Goal: Complete application form

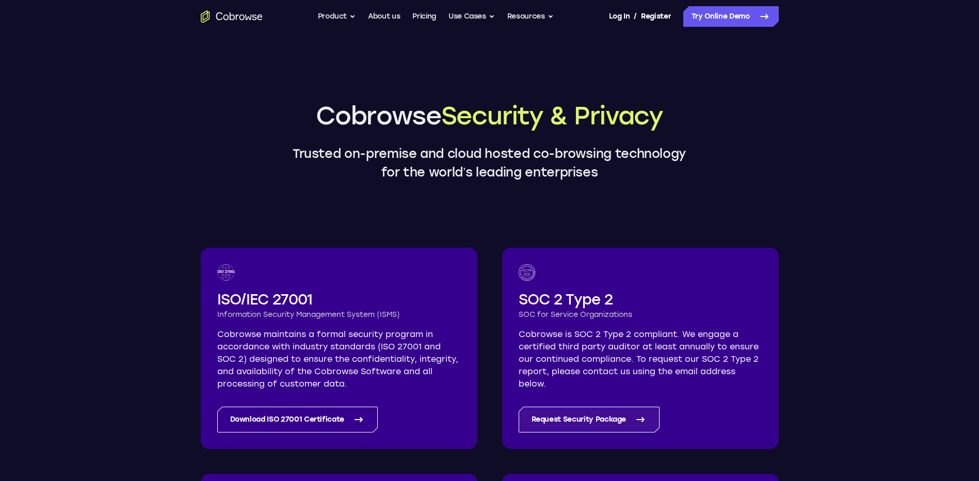
click at [603, 417] on link "Request Security Package" at bounding box center [588, 420] width 141 height 26
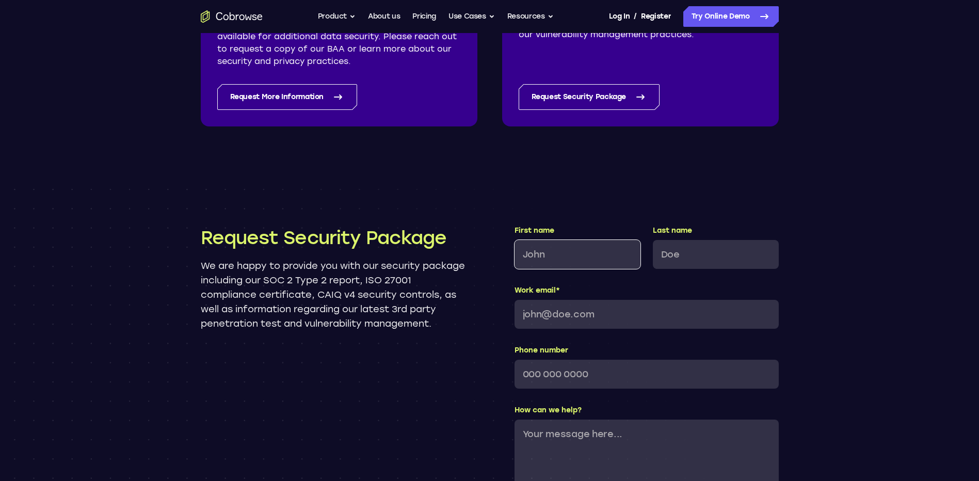
scroll to position [875, 0]
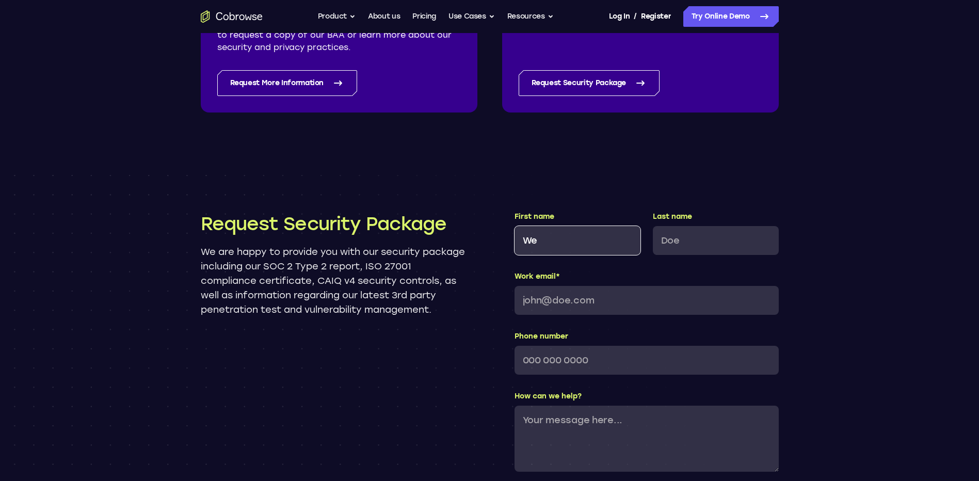
type input "Wendy"
click at [703, 248] on input "Mu" at bounding box center [716, 240] width 126 height 29
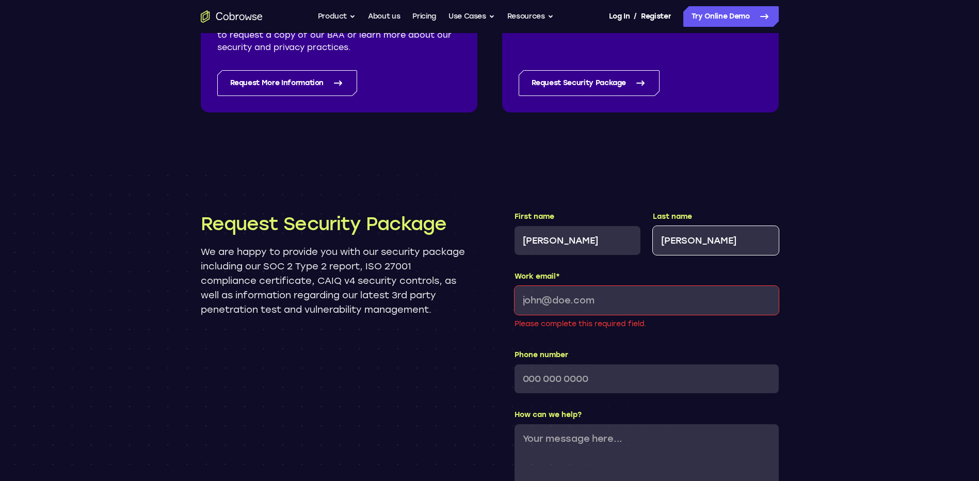
type input "Mullinax"
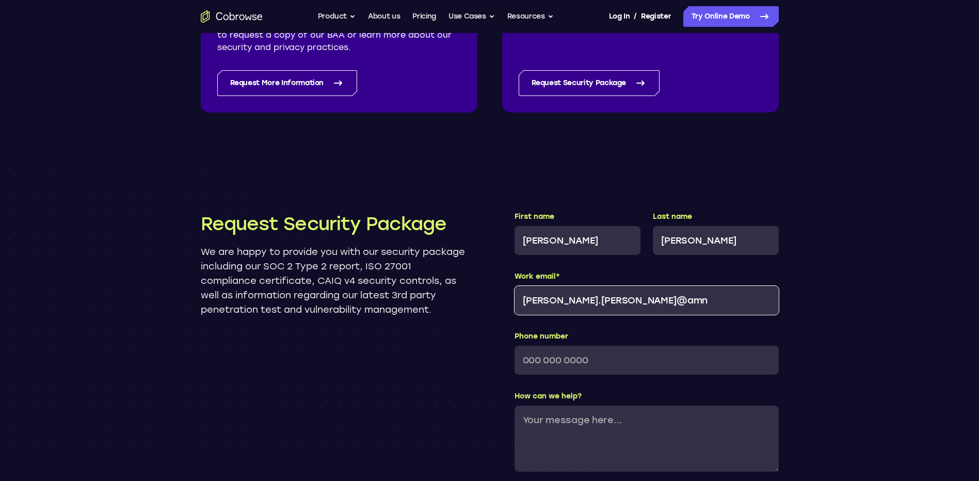
type input "wendy.mullinax@amnhealthcare.com"
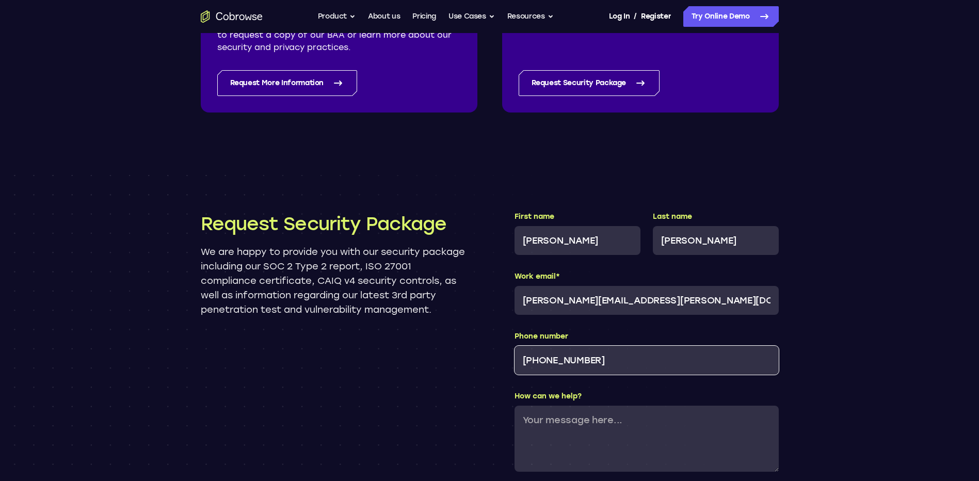
type input "205-837-2620"
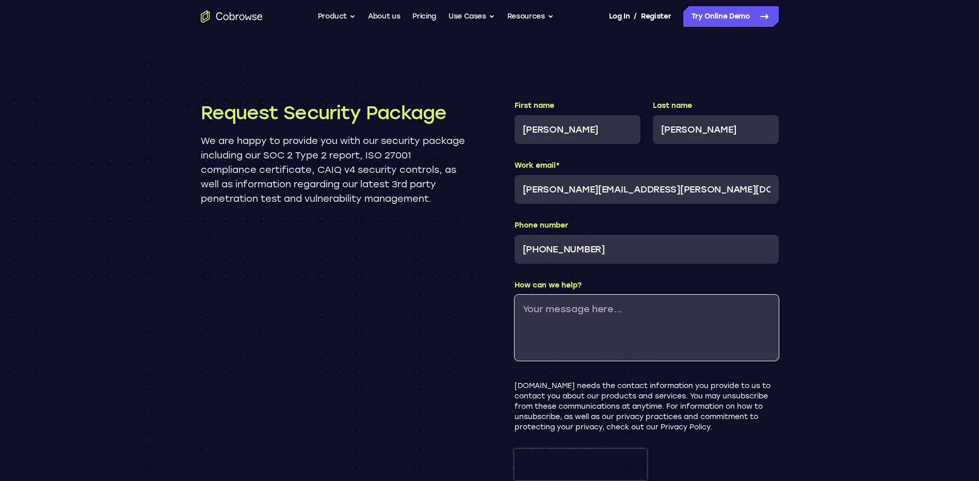
scroll to position [1081, 0]
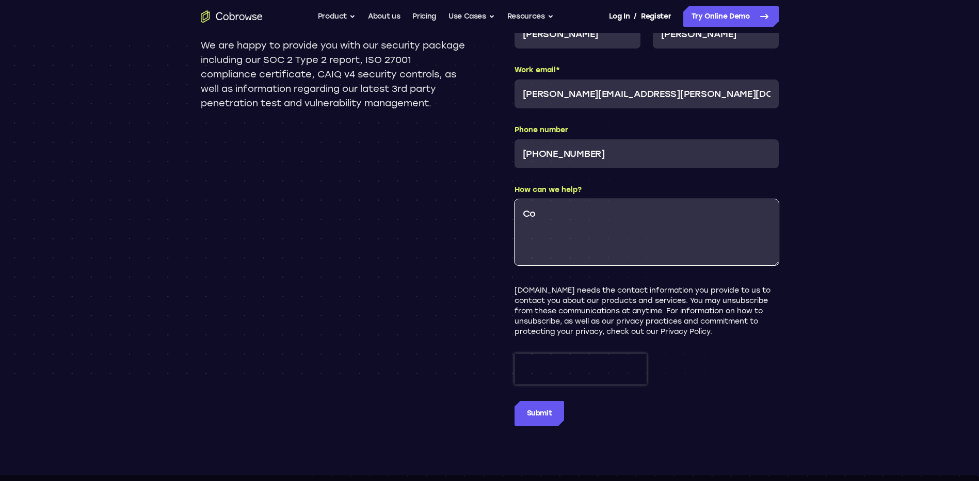
type textarea "C"
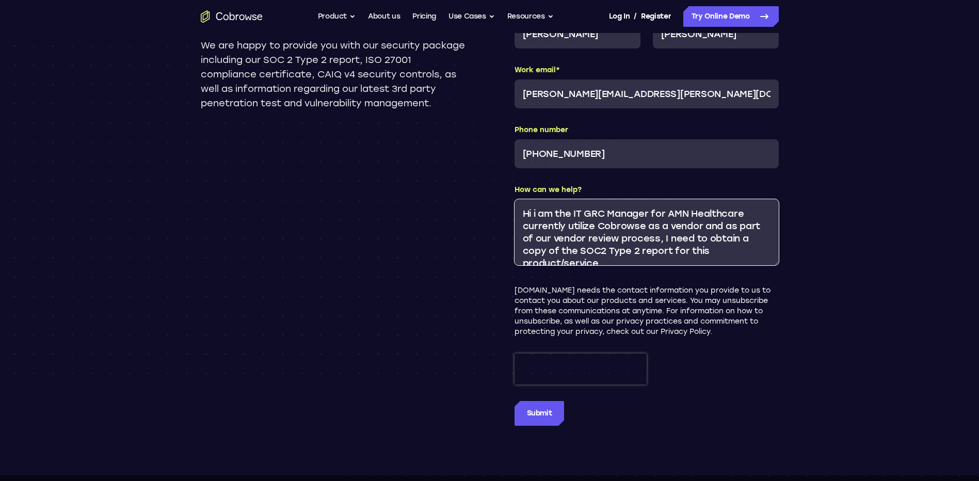
click at [538, 214] on textarea "Hi i am the IT GRC Manager for AMN Healthcare currently utilize Cobrowse as a v…" at bounding box center [646, 232] width 264 height 66
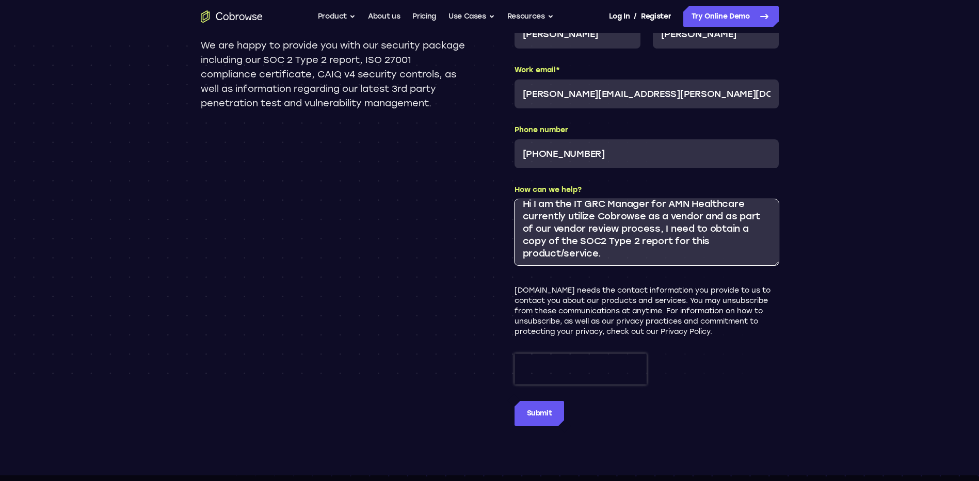
scroll to position [12, 0]
type textarea "Hi I am the IT GRC Manager for AMN Healthcare currently utilize Cobrowse as a v…"
click at [547, 413] on input "Submit" at bounding box center [539, 413] width 50 height 25
